Goal: Information Seeking & Learning: Learn about a topic

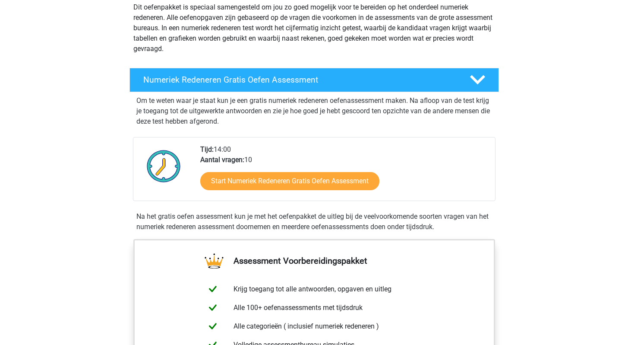
scroll to position [108, 0]
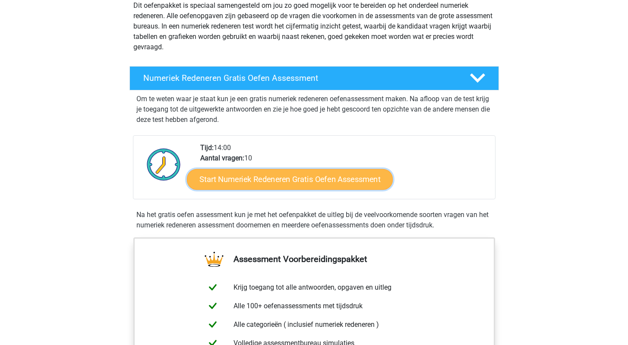
click at [248, 179] on link "Start Numeriek Redeneren Gratis Oefen Assessment" at bounding box center [290, 178] width 206 height 21
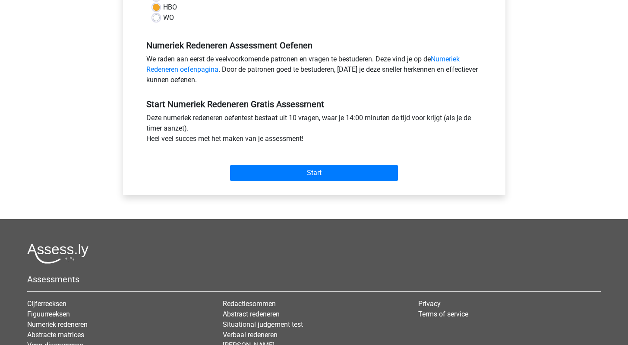
scroll to position [253, 0]
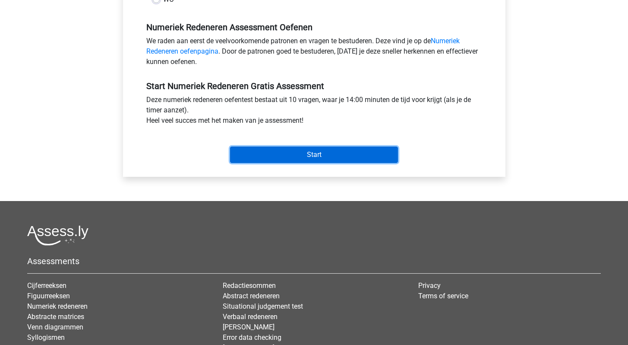
click at [259, 151] on input "Start" at bounding box center [314, 154] width 168 height 16
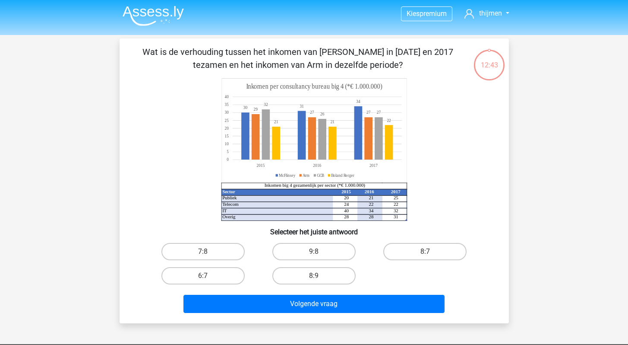
scroll to position [1, 0]
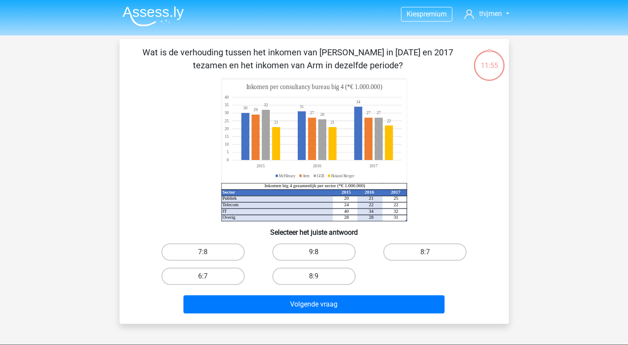
click at [308, 256] on label "9:8" at bounding box center [313, 251] width 83 height 17
click at [314, 256] on input "9:8" at bounding box center [317, 255] width 6 height 6
radio input "true"
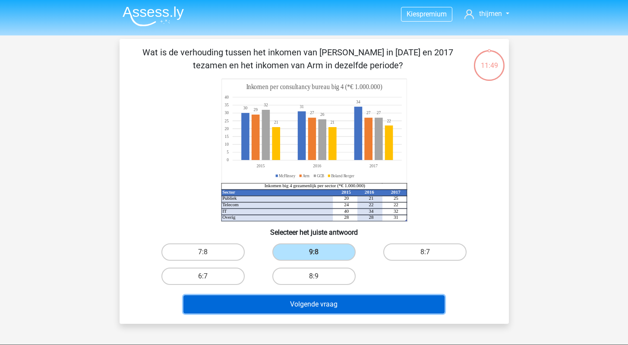
click at [312, 304] on button "Volgende vraag" at bounding box center [313, 304] width 261 height 18
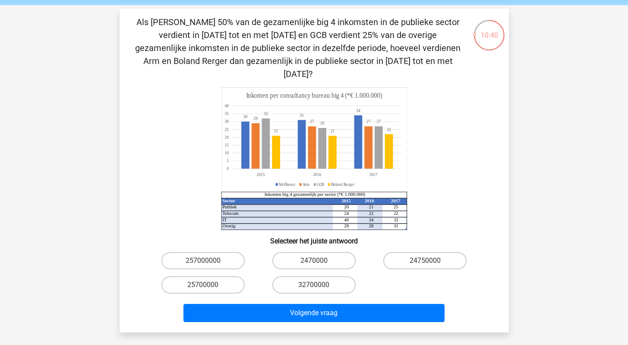
scroll to position [32, 0]
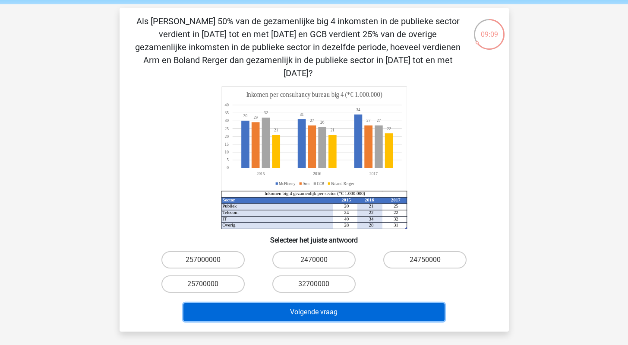
click at [298, 303] on button "Volgende vraag" at bounding box center [313, 312] width 261 height 18
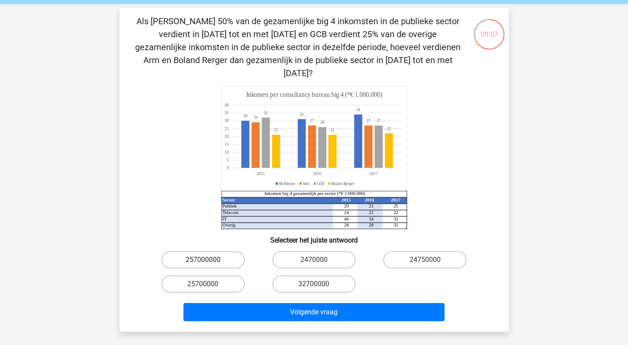
click at [229, 251] on label "257000000" at bounding box center [202, 259] width 83 height 17
click at [209, 259] on input "257000000" at bounding box center [206, 262] width 6 height 6
radio input "true"
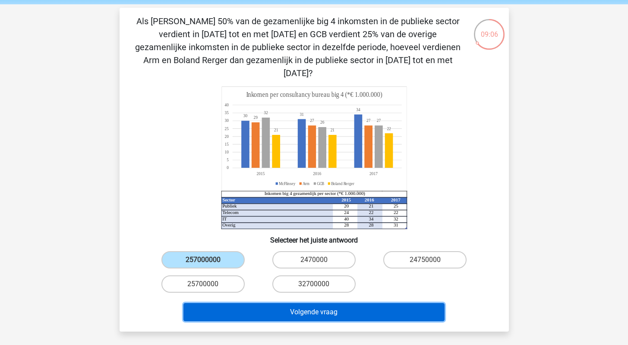
click at [262, 303] on button "Volgende vraag" at bounding box center [313, 312] width 261 height 18
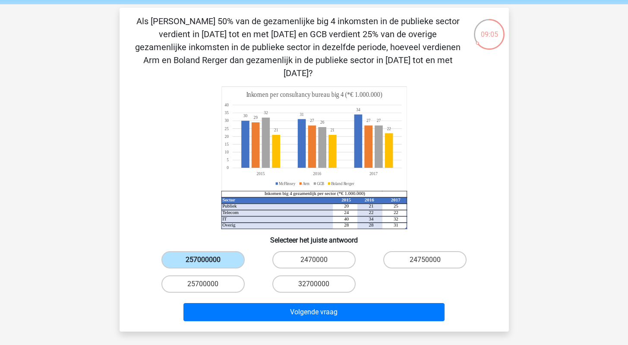
click at [235, 251] on label "257000000" at bounding box center [202, 259] width 83 height 17
click at [209, 259] on input "257000000" at bounding box center [206, 262] width 6 height 6
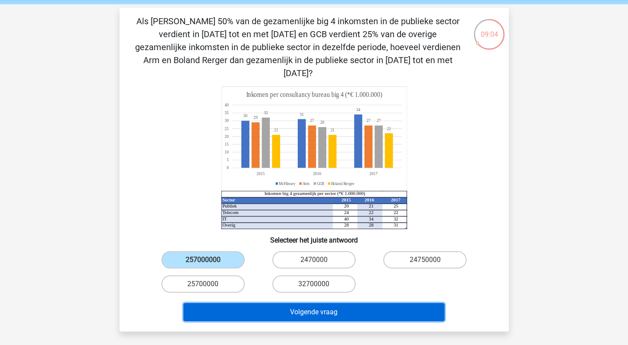
click at [261, 303] on button "Volgende vraag" at bounding box center [313, 312] width 261 height 18
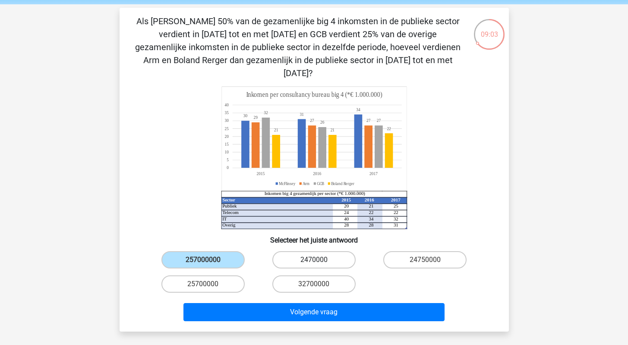
click at [310, 251] on label "2470000" at bounding box center [313, 259] width 83 height 17
click at [314, 259] on input "2470000" at bounding box center [317, 262] width 6 height 6
radio input "true"
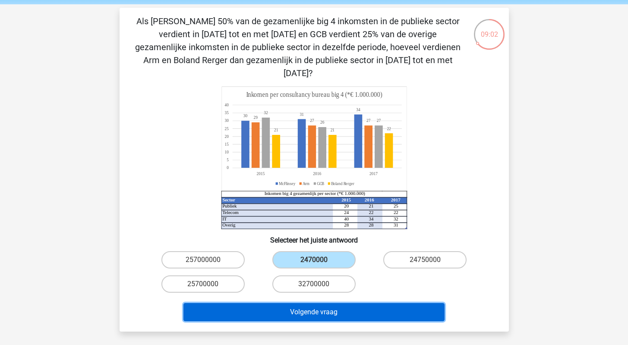
click at [298, 303] on button "Volgende vraag" at bounding box center [313, 312] width 261 height 18
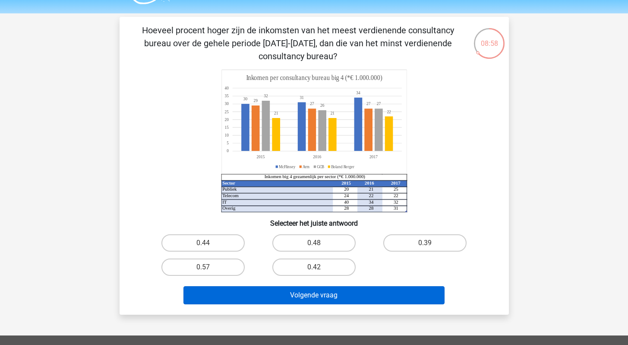
scroll to position [21, 0]
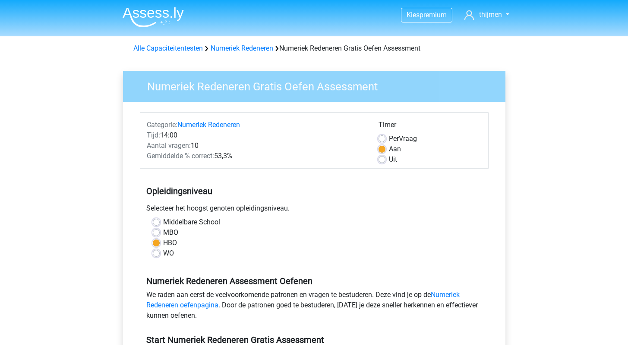
scroll to position [253, 0]
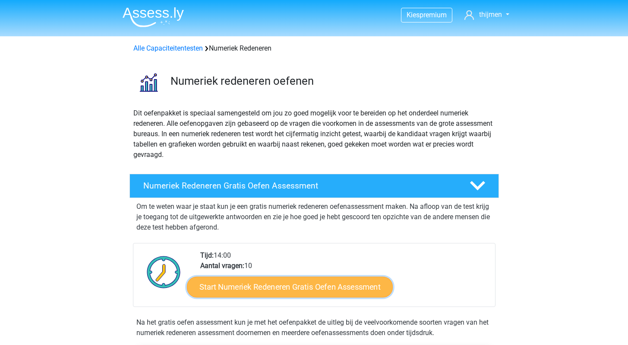
click at [292, 285] on link "Start Numeriek Redeneren Gratis Oefen Assessment" at bounding box center [290, 286] width 206 height 21
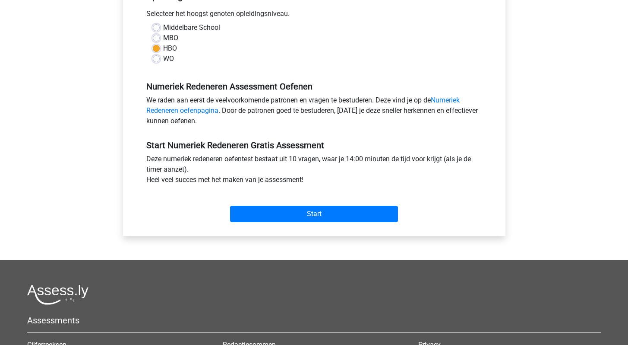
scroll to position [192, 0]
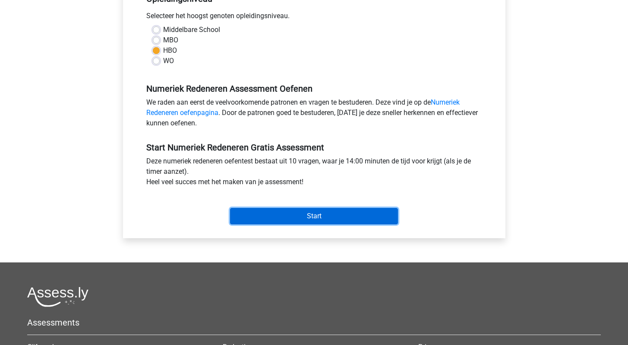
click at [323, 216] on input "Start" at bounding box center [314, 216] width 168 height 16
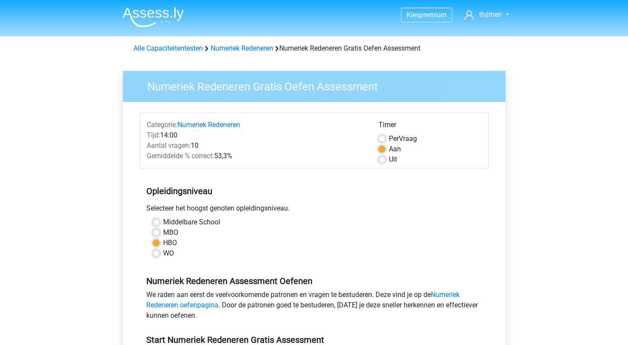
scroll to position [192, 0]
